Goal: Information Seeking & Learning: Learn about a topic

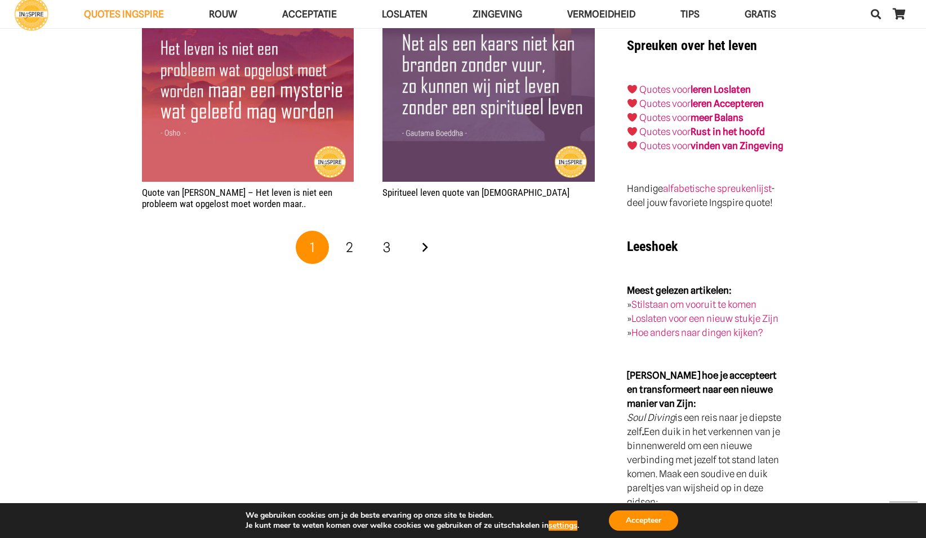
scroll to position [2090, 0]
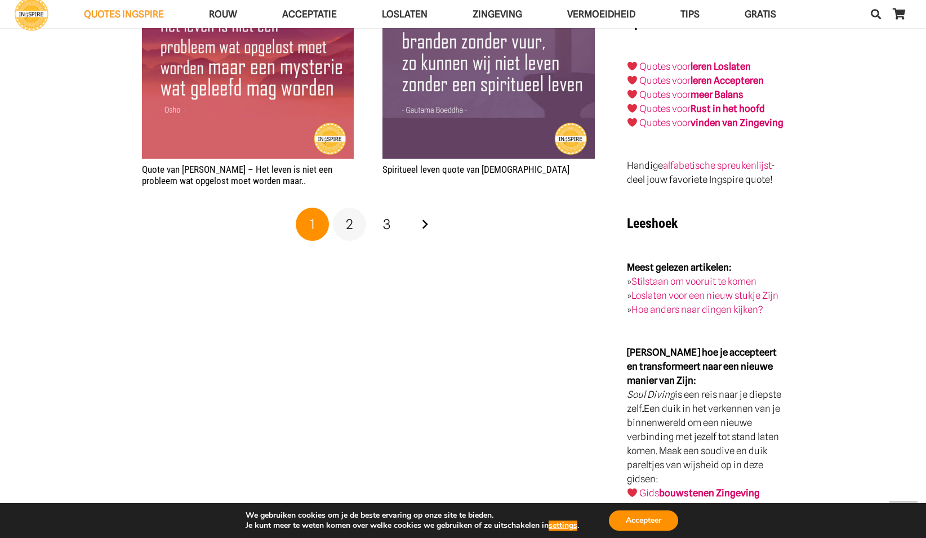
click at [350, 223] on span "2" at bounding box center [349, 224] width 7 height 16
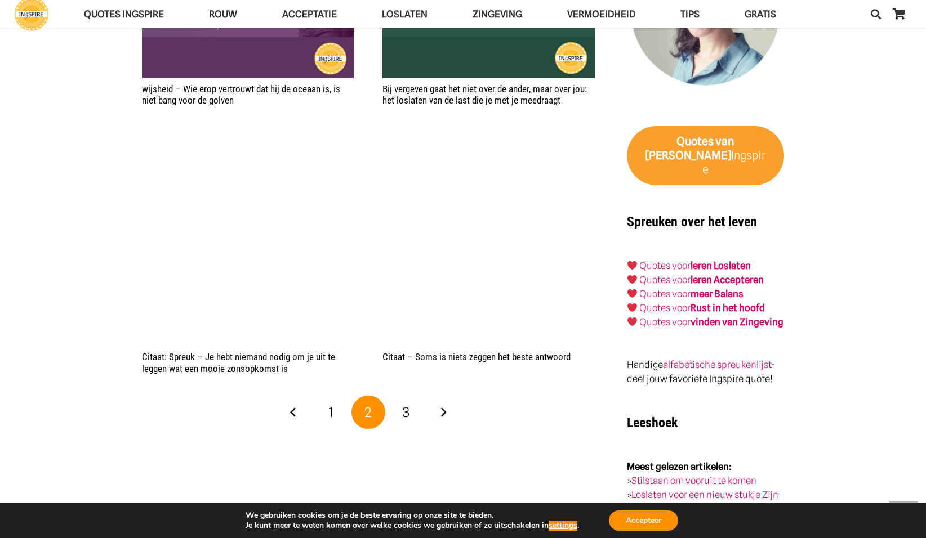
scroll to position [1899, 0]
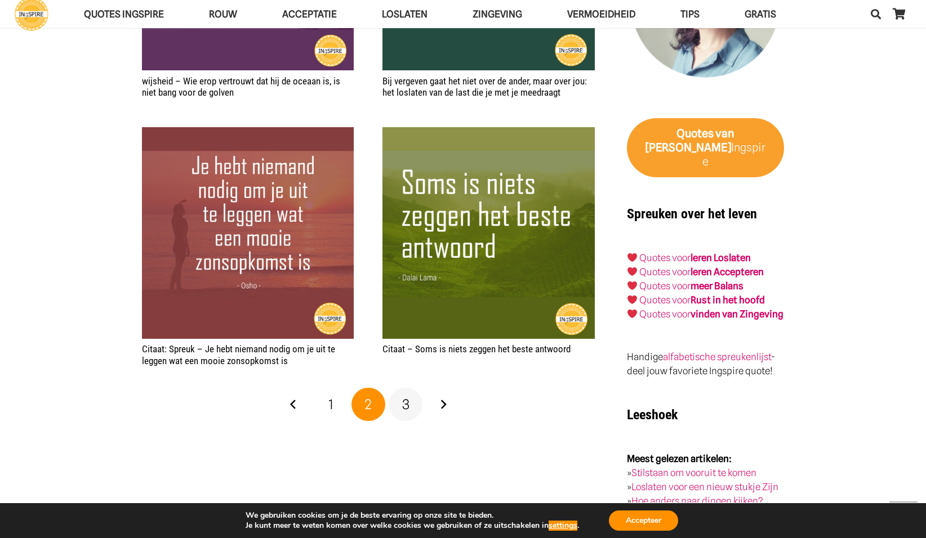
click at [404, 404] on span "3" at bounding box center [405, 404] width 7 height 16
